Goal: Task Accomplishment & Management: Use online tool/utility

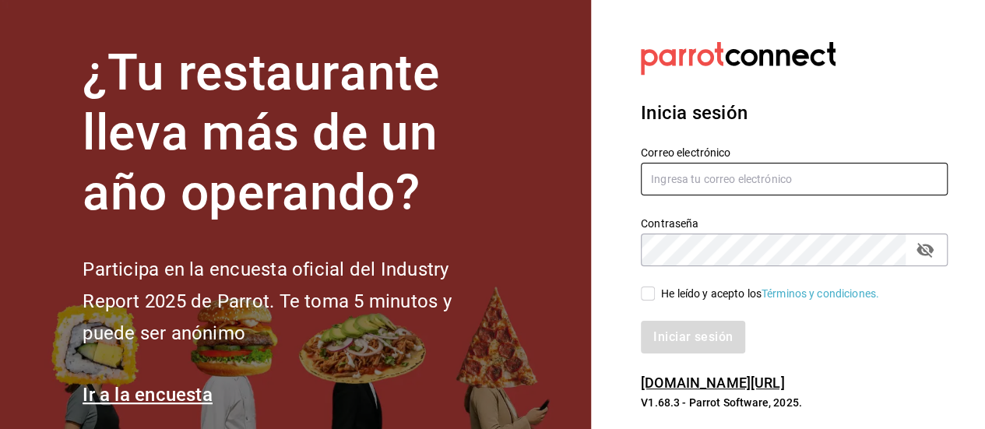
type input "[PERSON_NAME][EMAIL_ADDRESS][DOMAIN_NAME]"
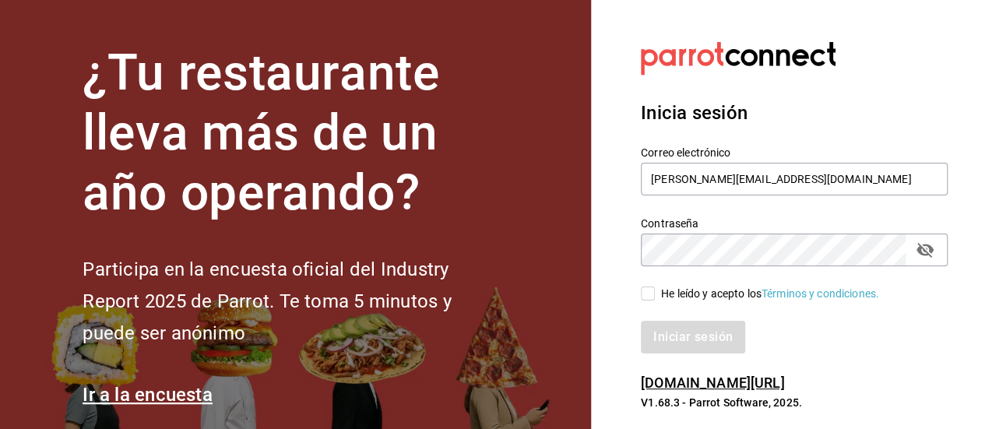
click at [645, 293] on input "He leído y acepto los Términos y condiciones." at bounding box center [648, 293] width 14 height 14
checkbox input "true"
click at [687, 331] on button "Iniciar sesión" at bounding box center [694, 337] width 106 height 33
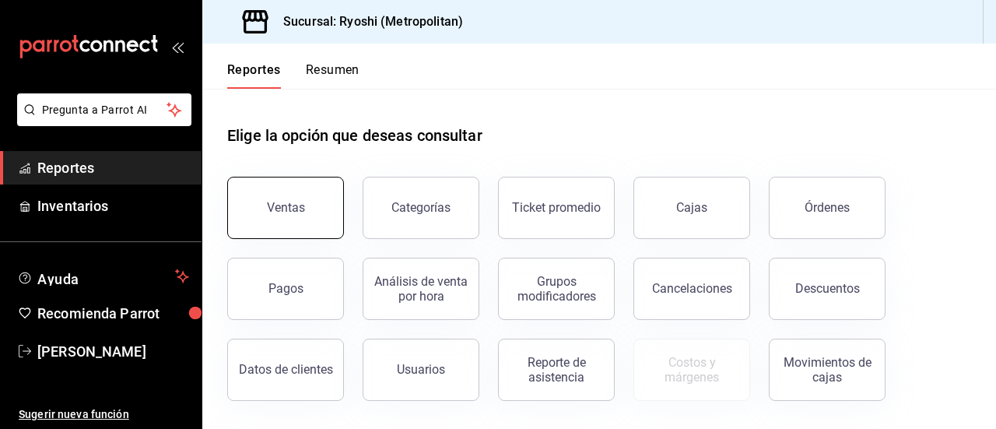
click at [280, 222] on button "Ventas" at bounding box center [285, 208] width 117 height 62
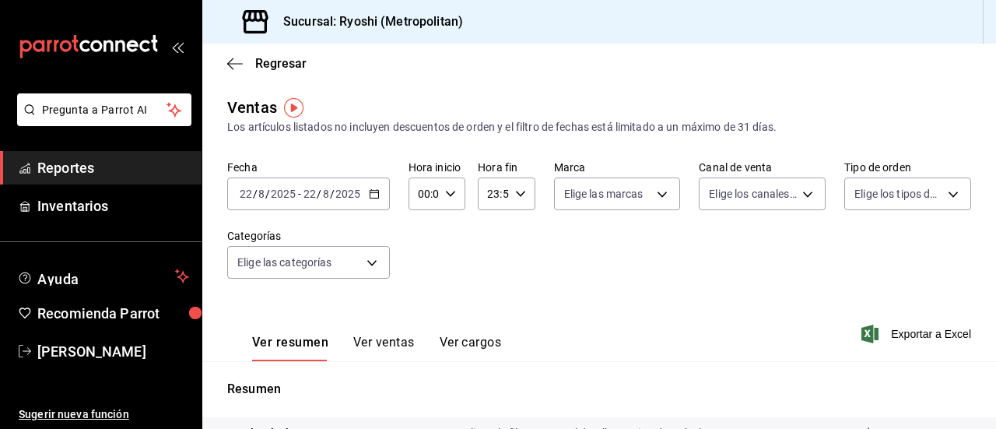
click at [372, 197] on icon "button" at bounding box center [374, 193] width 11 height 11
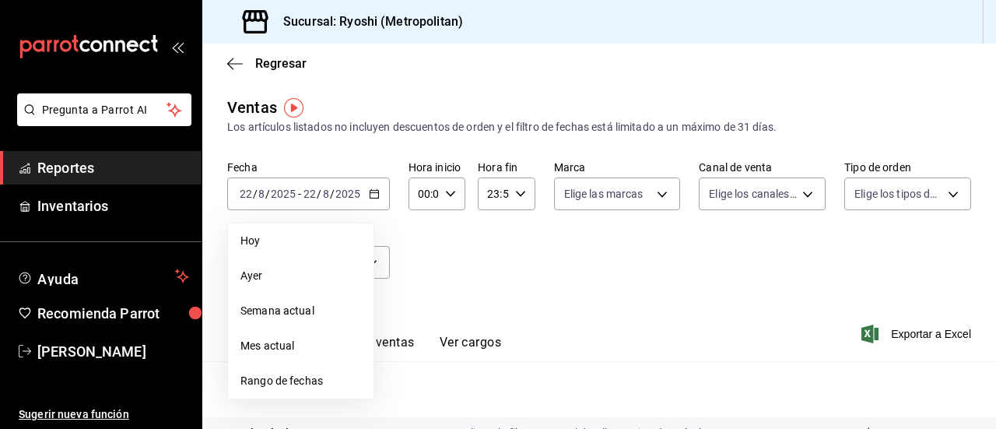
click at [273, 379] on span "Rango de fechas" at bounding box center [301, 381] width 121 height 16
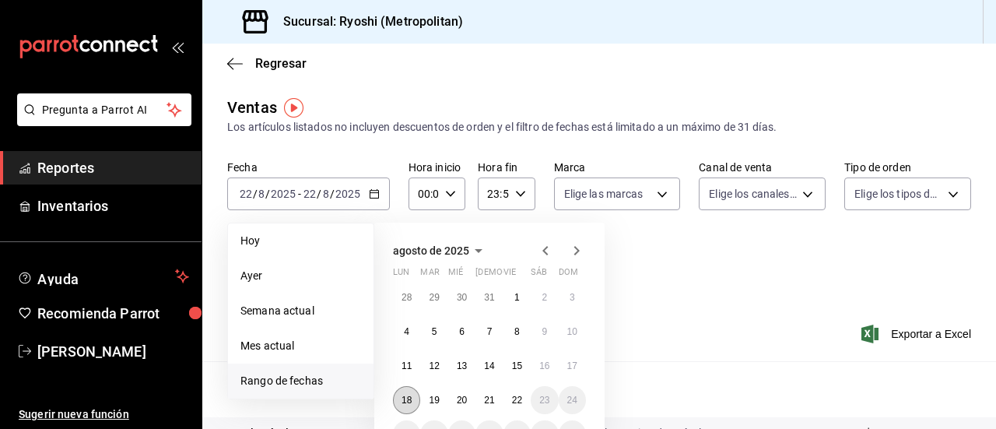
click at [410, 395] on abbr "18" at bounding box center [407, 400] width 10 height 11
click at [514, 401] on abbr "22" at bounding box center [517, 400] width 10 height 11
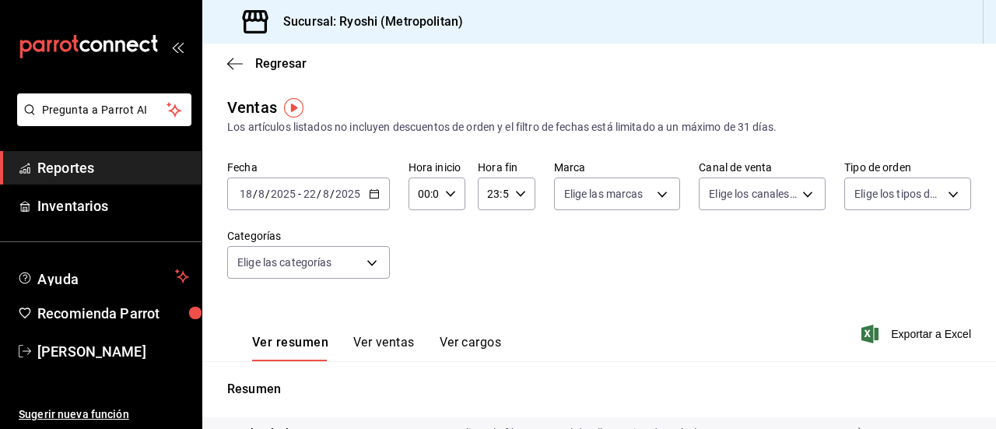
click at [374, 195] on icon "button" at bounding box center [374, 193] width 11 height 11
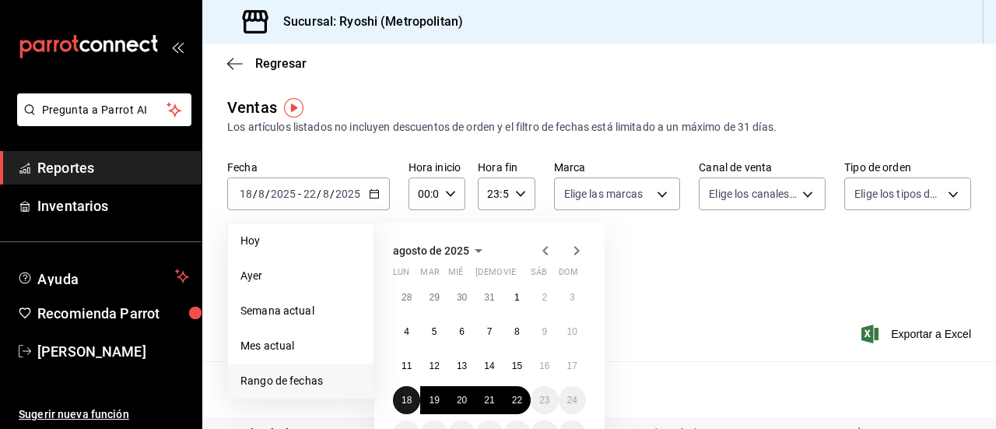
click at [403, 399] on abbr "18" at bounding box center [407, 400] width 10 height 11
click at [518, 399] on abbr "22" at bounding box center [517, 400] width 10 height 11
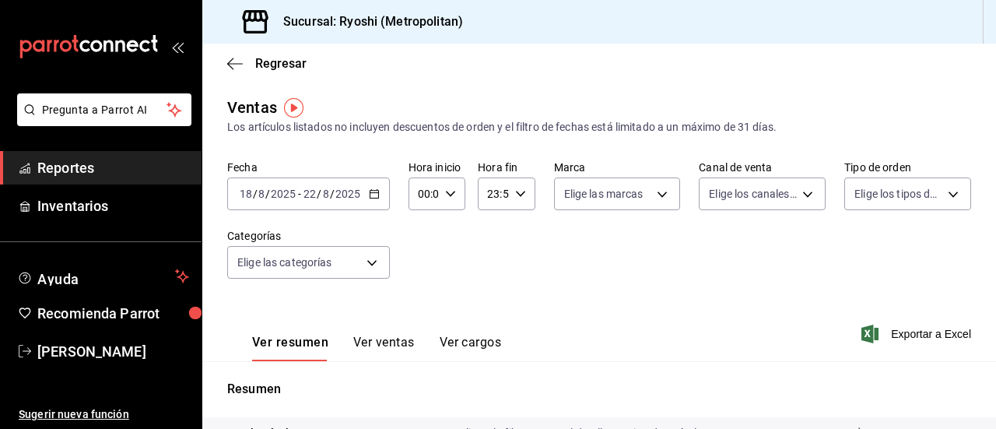
click at [377, 191] on \(Stroke\) "button" at bounding box center [374, 194] width 9 height 9
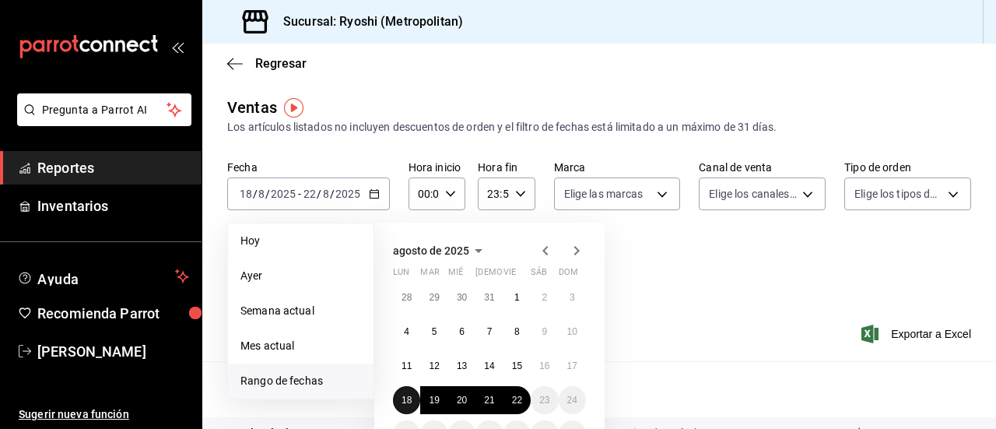
click at [408, 400] on abbr "18" at bounding box center [407, 400] width 10 height 11
click at [518, 412] on button "22" at bounding box center [517, 400] width 27 height 28
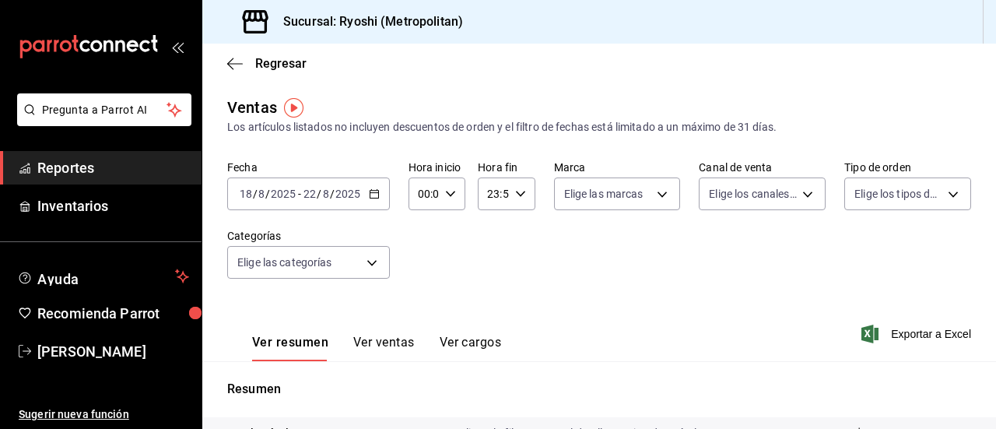
click at [449, 187] on div "00:00 Hora inicio" at bounding box center [437, 193] width 57 height 33
click at [422, 307] on span "02" at bounding box center [421, 308] width 3 height 12
type input "02:00"
click at [423, 323] on span "05" at bounding box center [421, 327] width 3 height 12
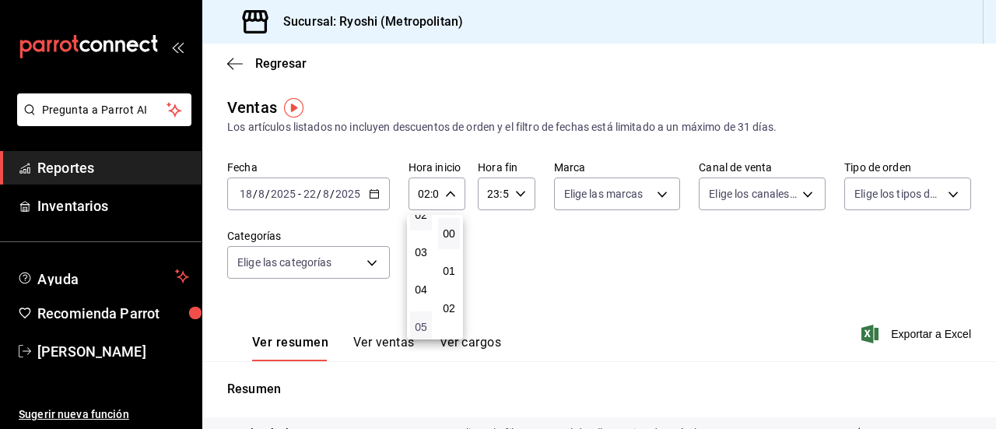
type input "05:00"
click at [451, 237] on span "00" at bounding box center [449, 233] width 3 height 12
click at [518, 195] on div at bounding box center [498, 214] width 996 height 429
click at [518, 195] on icon "button" at bounding box center [520, 193] width 11 height 11
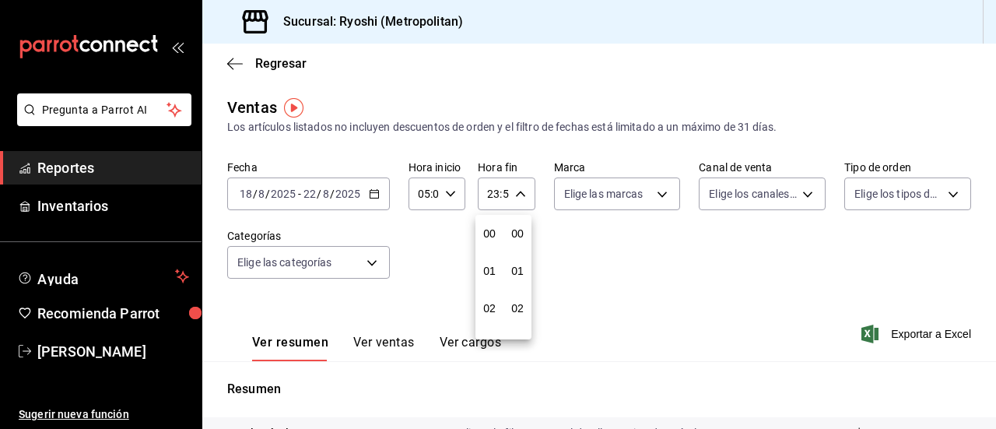
scroll to position [2117, 0]
click at [483, 269] on button "22" at bounding box center [490, 283] width 22 height 31
type input "22:59"
click at [491, 241] on span "05" at bounding box center [489, 240] width 3 height 12
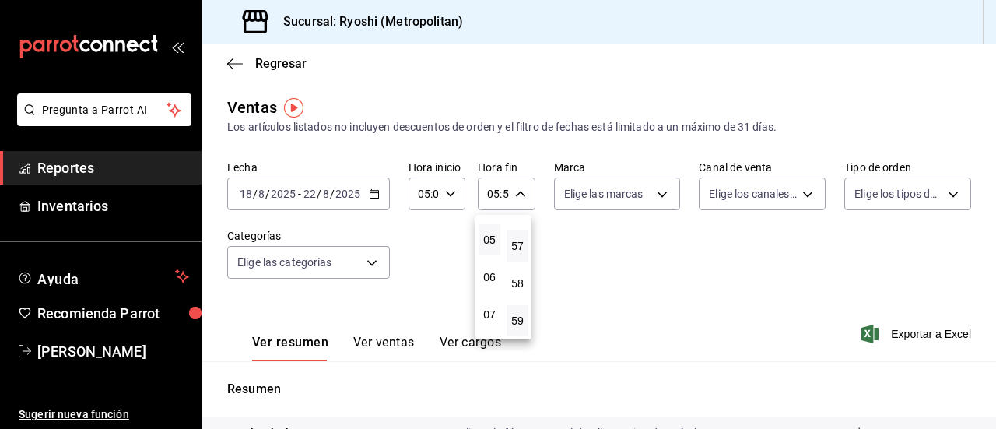
click at [517, 255] on button "57" at bounding box center [518, 245] width 22 height 31
type input "05:57"
click at [516, 230] on span "00" at bounding box center [517, 233] width 3 height 12
type input "05:00"
click at [582, 256] on div at bounding box center [498, 214] width 996 height 429
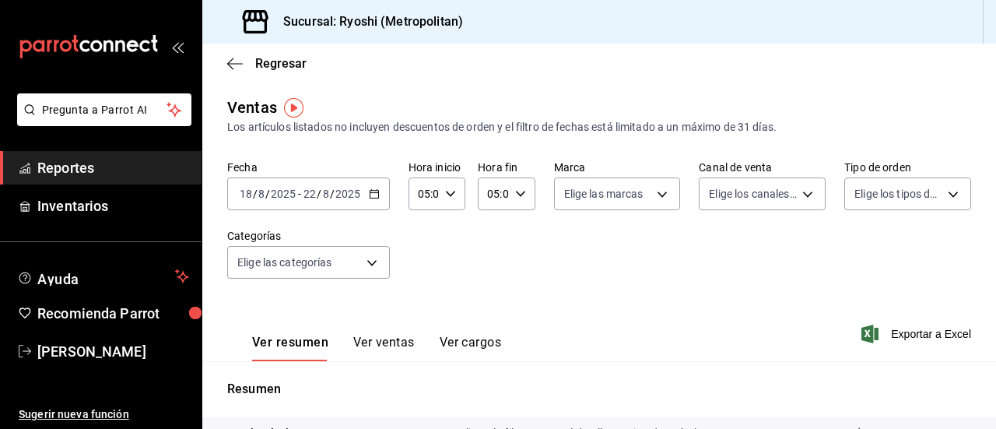
click at [381, 341] on button "Ver ventas" at bounding box center [383, 348] width 61 height 26
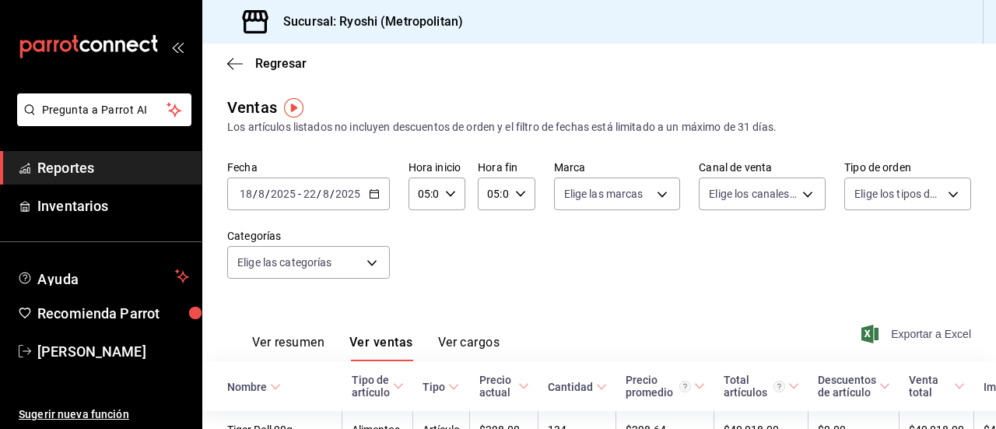
click at [877, 329] on span "Exportar a Excel" at bounding box center [918, 334] width 107 height 19
